Goal: Transaction & Acquisition: Download file/media

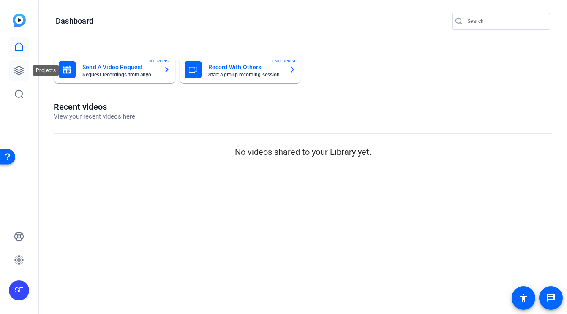
click at [20, 74] on icon at bounding box center [19, 70] width 8 height 8
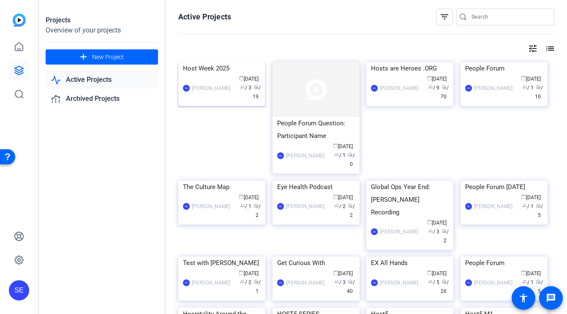
click at [236, 75] on div "Host Week 2025" at bounding box center [222, 68] width 78 height 13
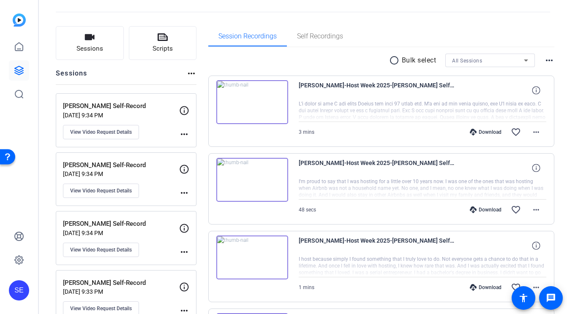
scroll to position [46, 0]
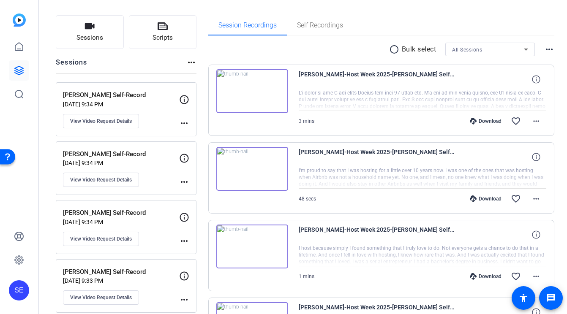
drag, startPoint x: 465, startPoint y: 96, endPoint x: 481, endPoint y: 98, distance: 16.2
click at [483, 98] on div at bounding box center [423, 100] width 248 height 21
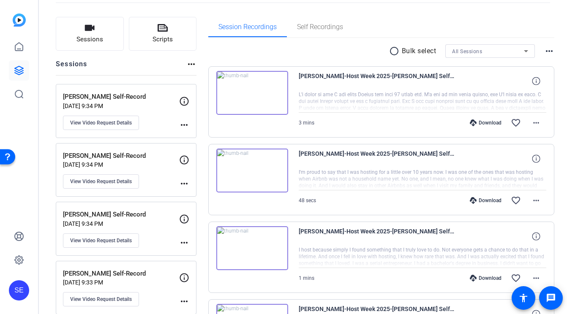
scroll to position [46, 0]
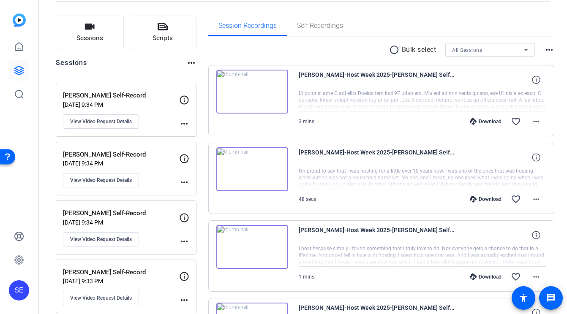
click at [530, 110] on div at bounding box center [423, 100] width 248 height 21
click at [534, 115] on span at bounding box center [536, 122] width 20 height 20
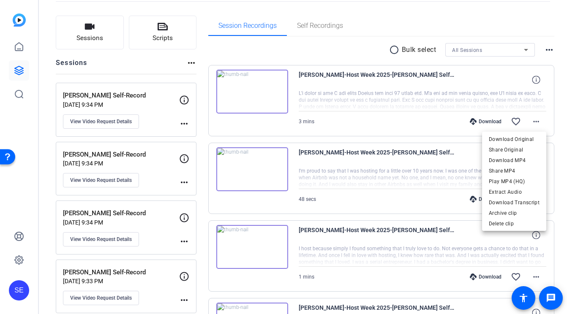
click at [514, 106] on div at bounding box center [283, 157] width 567 height 314
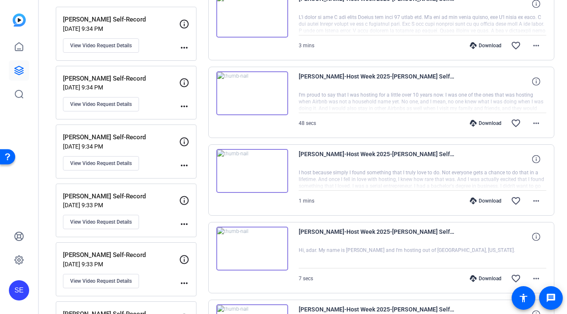
scroll to position [125, 0]
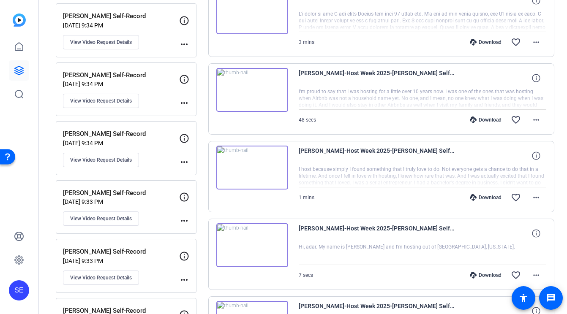
drag, startPoint x: 401, startPoint y: 91, endPoint x: 444, endPoint y: 99, distance: 43.9
click at [444, 99] on div at bounding box center [423, 98] width 248 height 21
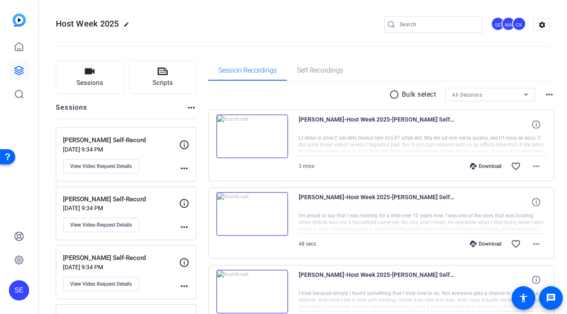
scroll to position [0, 0]
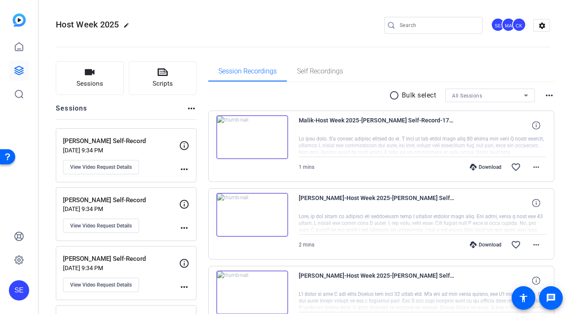
drag, startPoint x: 340, startPoint y: 139, endPoint x: 361, endPoint y: 150, distance: 23.9
click at [363, 150] on div at bounding box center [423, 146] width 248 height 21
drag, startPoint x: 410, startPoint y: 142, endPoint x: 407, endPoint y: 149, distance: 7.6
click at [408, 149] on div at bounding box center [423, 146] width 248 height 21
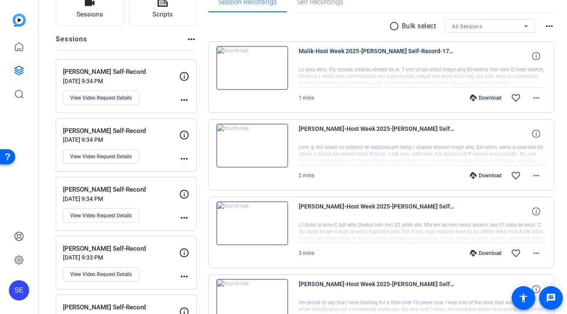
scroll to position [73, 0]
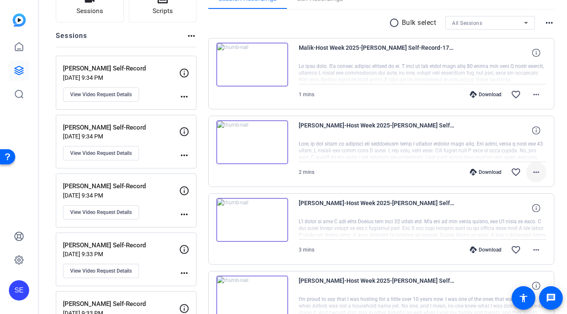
click at [534, 169] on mat-icon "more_horiz" at bounding box center [536, 172] width 10 height 10
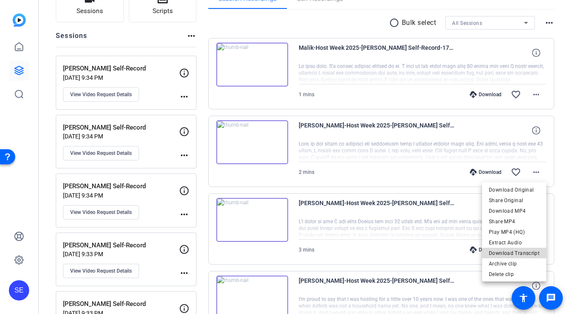
click at [516, 251] on span "Download Transcript" at bounding box center [514, 254] width 51 height 10
